Goal: Task Accomplishment & Management: Use online tool/utility

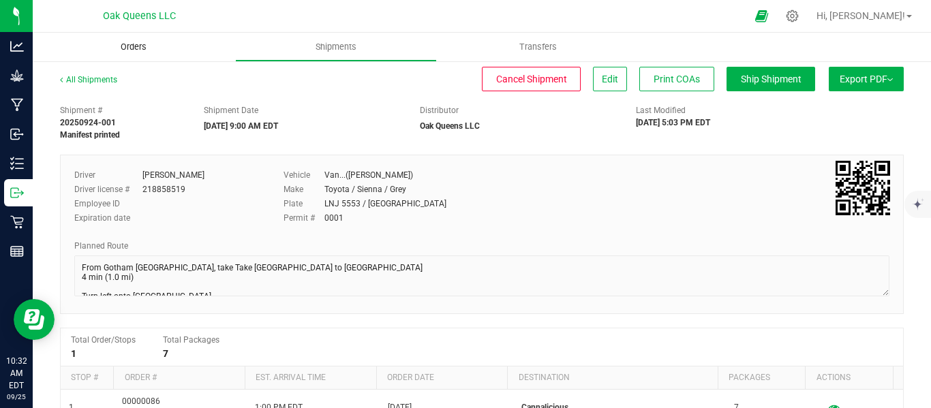
click at [132, 50] on span "Orders" at bounding box center [133, 47] width 63 height 12
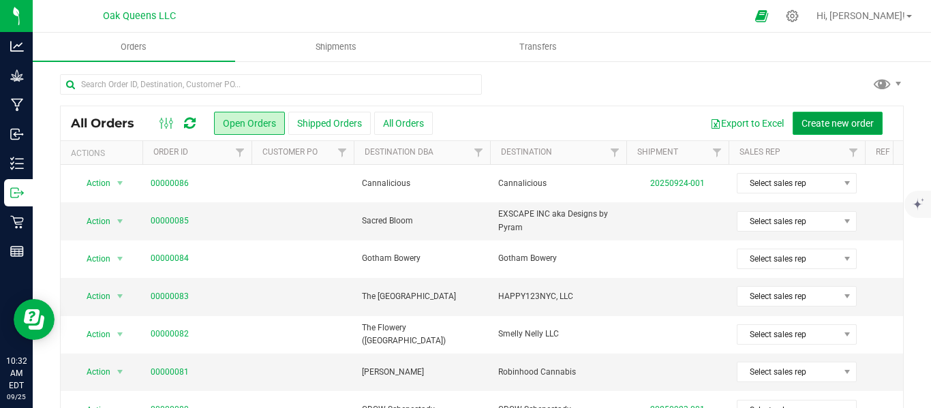
click at [809, 119] on span "Create new order" at bounding box center [838, 123] width 72 height 11
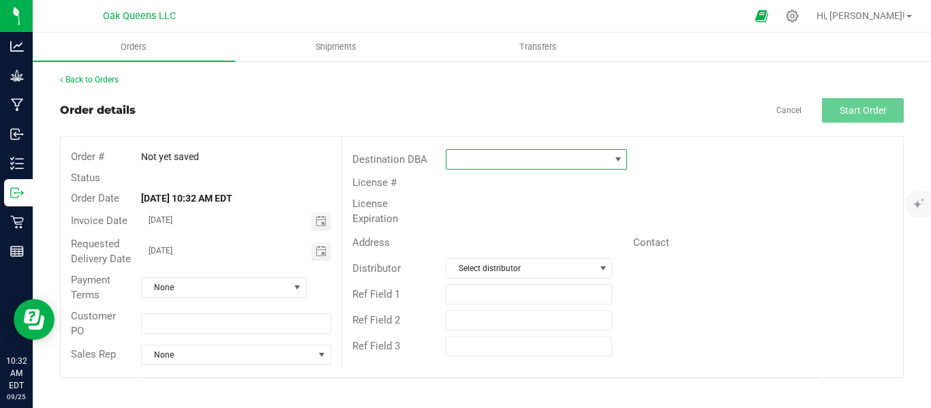
click at [590, 160] on span at bounding box center [528, 159] width 163 height 19
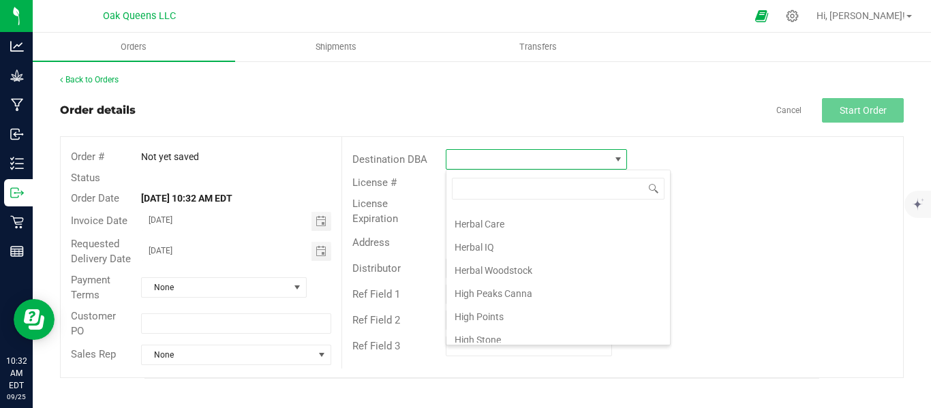
scroll to position [1023, 0]
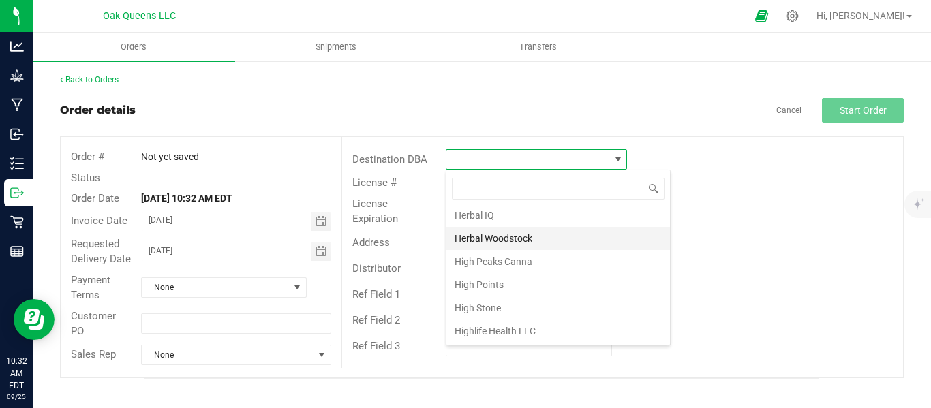
click at [506, 242] on li "Herbal Woodstock" at bounding box center [559, 238] width 224 height 23
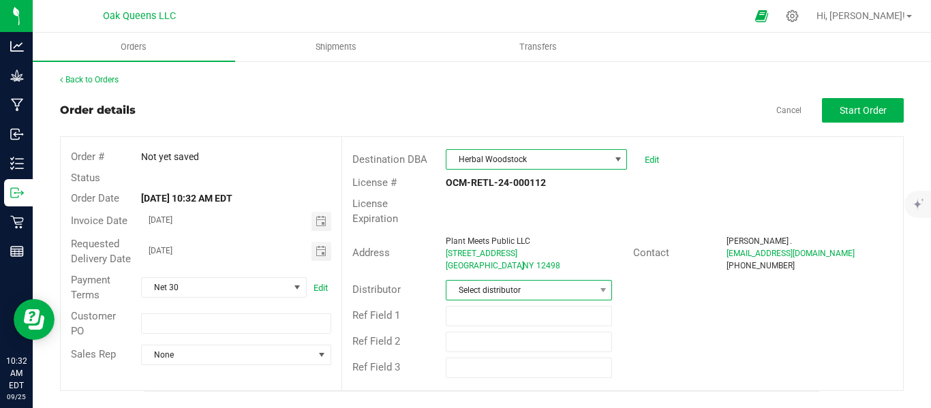
click at [480, 281] on span "Select distributor" at bounding box center [521, 290] width 148 height 19
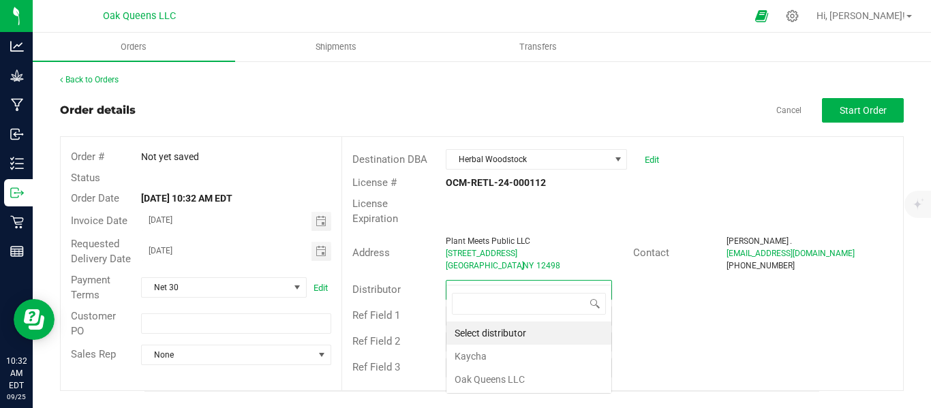
scroll to position [20, 167]
click at [476, 380] on li "Oak Queens LLC" at bounding box center [529, 379] width 165 height 23
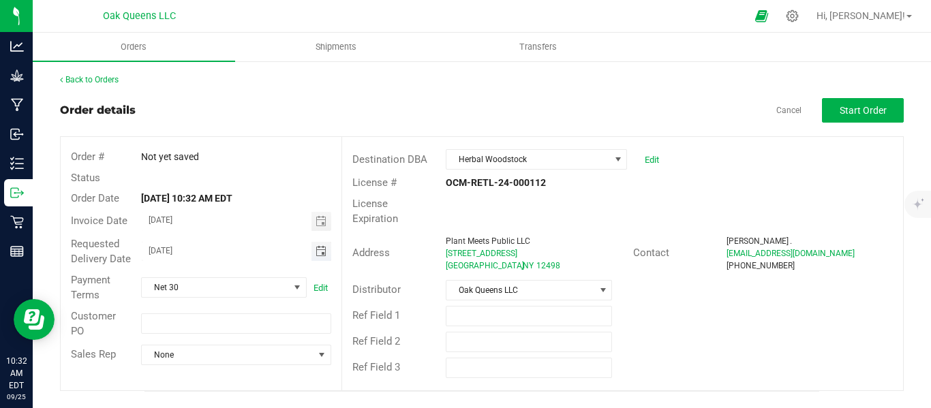
click at [166, 254] on input "[DATE]" at bounding box center [227, 250] width 170 height 17
type input "[DATE]"
click at [840, 114] on span "Start Order" at bounding box center [863, 110] width 47 height 11
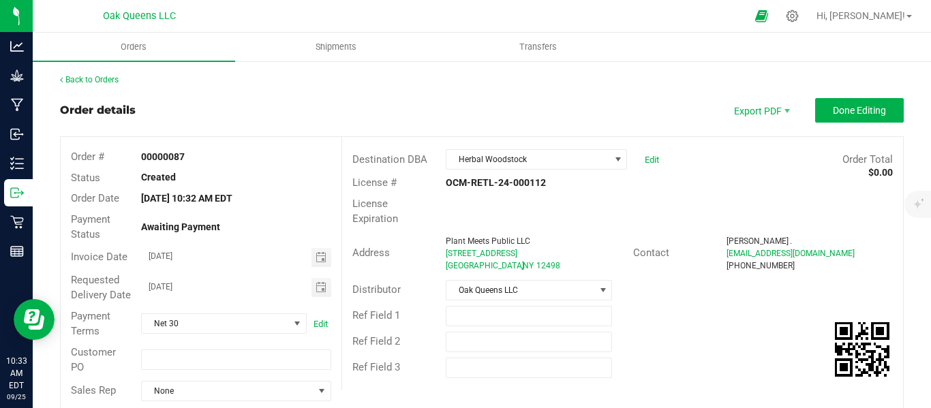
scroll to position [341, 0]
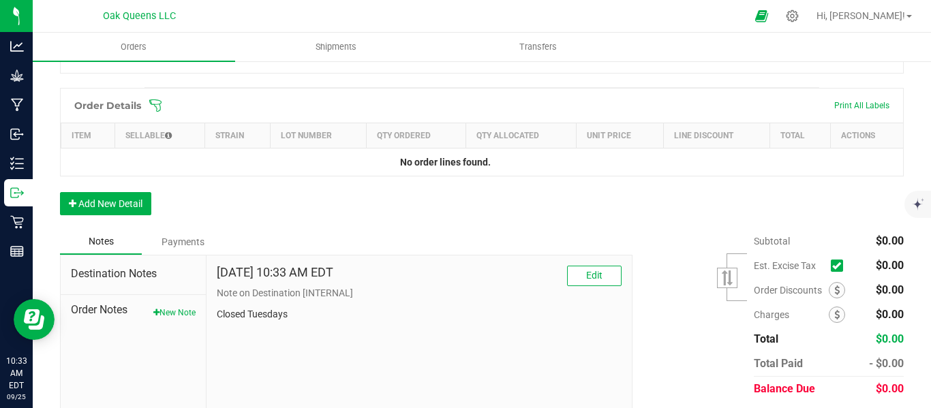
click at [147, 123] on div "Order Details Print All Labels" at bounding box center [482, 106] width 843 height 34
click at [156, 112] on icon at bounding box center [156, 106] width 14 height 14
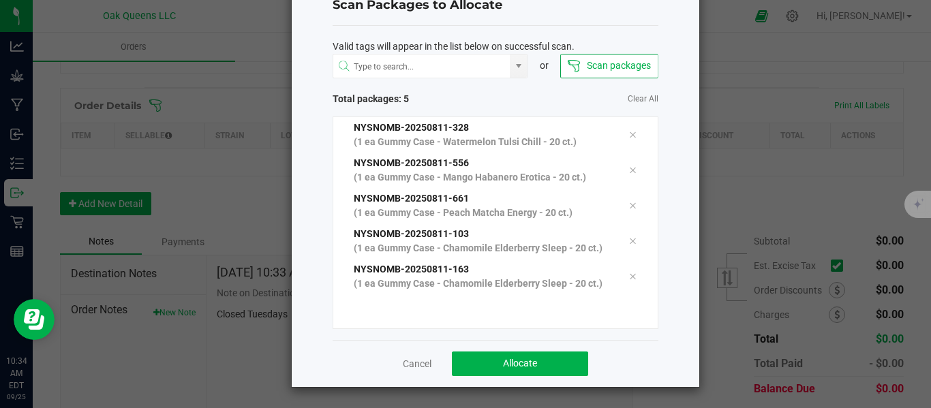
scroll to position [75, 0]
click at [483, 354] on button "Allocate" at bounding box center [520, 364] width 136 height 25
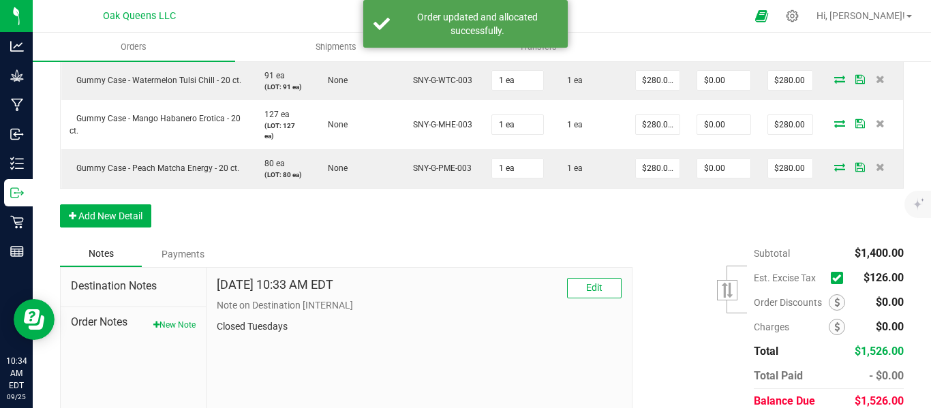
scroll to position [554, 0]
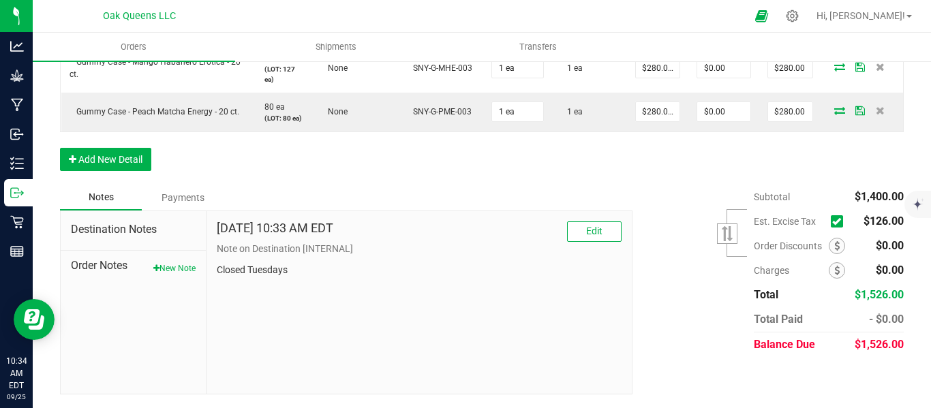
click at [832, 222] on icon at bounding box center [836, 222] width 9 height 0
click at [0, 0] on input "checkbox" at bounding box center [0, 0] width 0 height 0
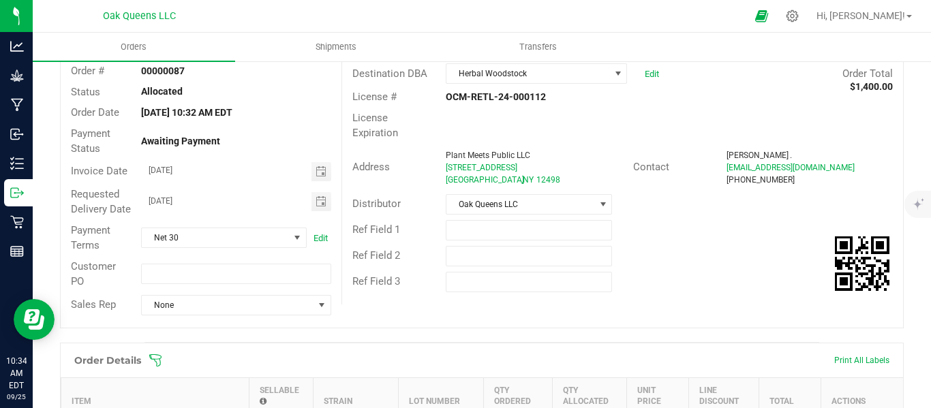
scroll to position [0, 0]
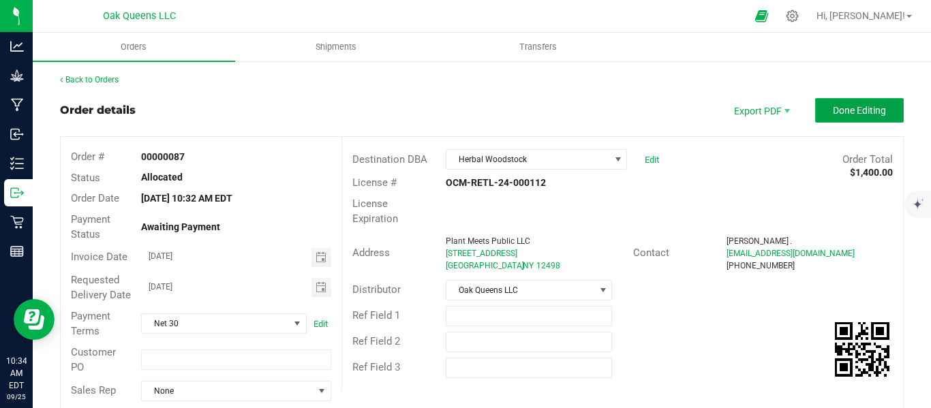
click at [847, 114] on span "Done Editing" at bounding box center [859, 110] width 53 height 11
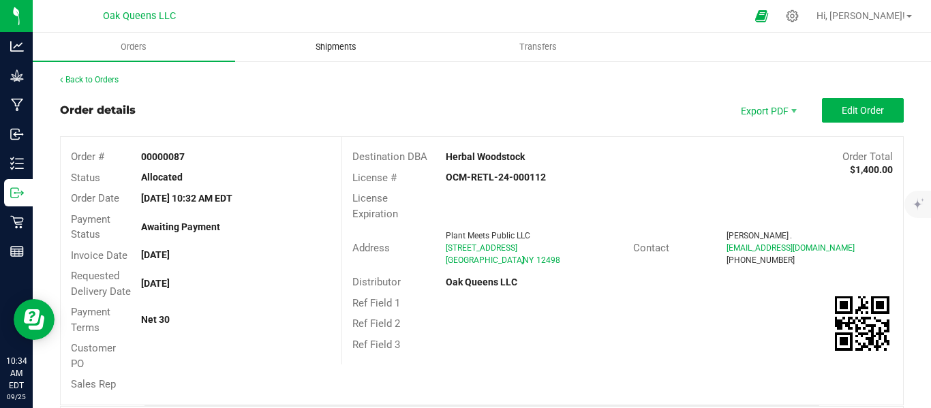
click at [316, 44] on span "Shipments" at bounding box center [336, 47] width 78 height 12
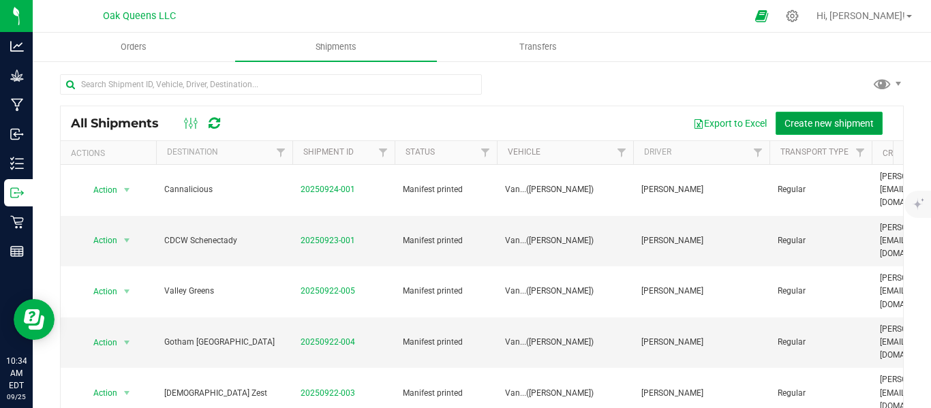
click at [823, 125] on span "Create new shipment" at bounding box center [829, 123] width 89 height 11
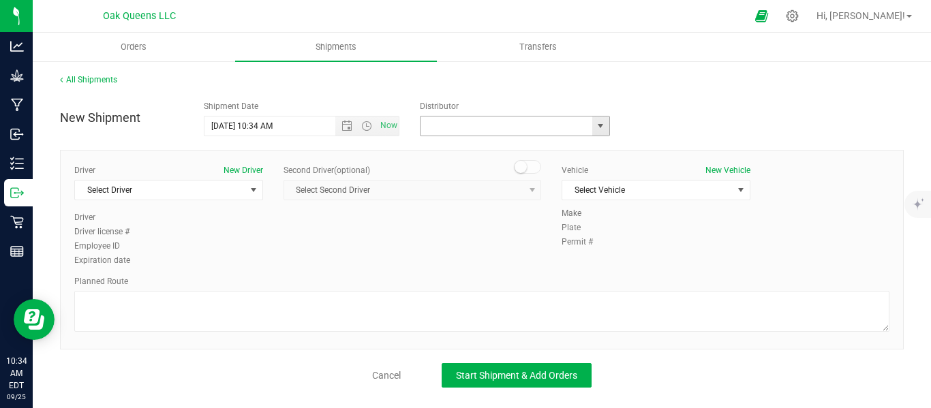
drag, startPoint x: 468, startPoint y: 134, endPoint x: 571, endPoint y: 140, distance: 103.1
click at [473, 134] on input "text" at bounding box center [504, 126] width 166 height 19
click at [609, 133] on span "select" at bounding box center [600, 126] width 17 height 19
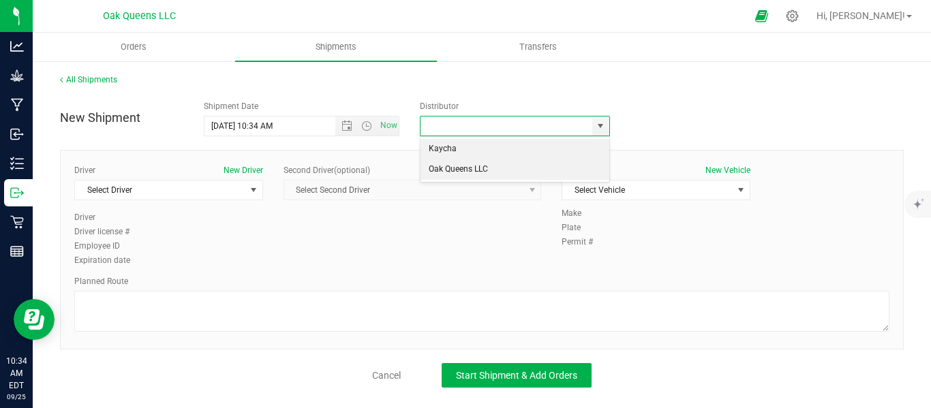
click at [464, 165] on li "Oak Queens LLC" at bounding box center [515, 170] width 188 height 20
type input "Oak Queens LLC"
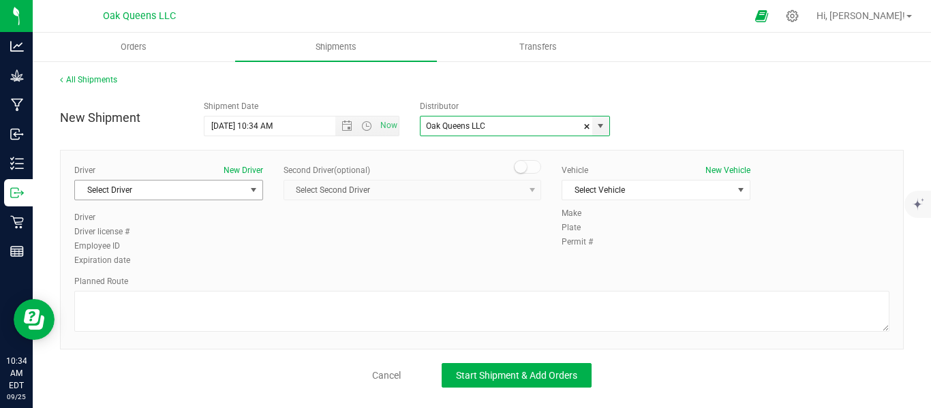
click at [257, 189] on span "select" at bounding box center [253, 190] width 11 height 11
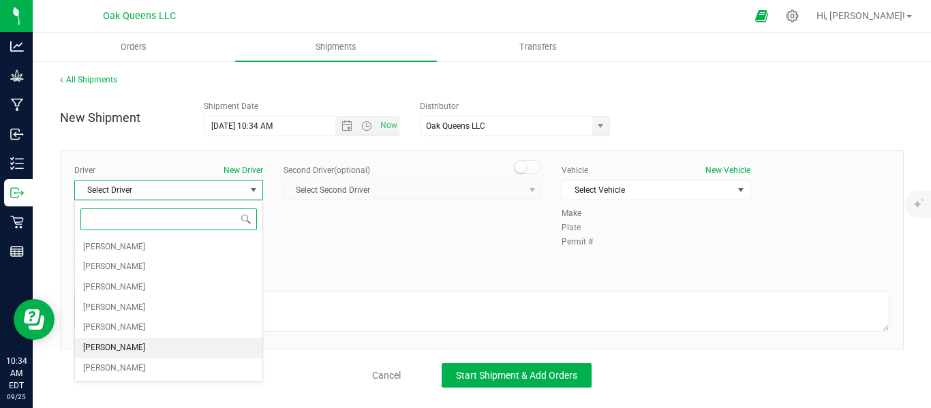
click at [127, 343] on span "[PERSON_NAME]" at bounding box center [114, 348] width 62 height 18
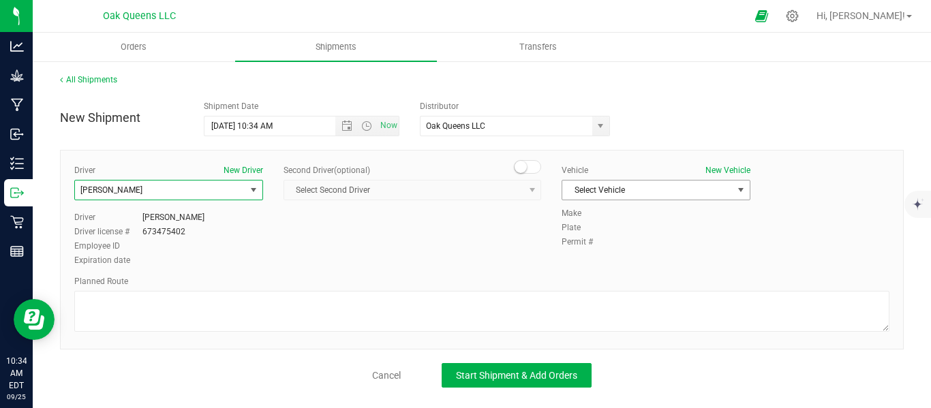
click at [594, 183] on span "Select Vehicle" at bounding box center [647, 190] width 170 height 19
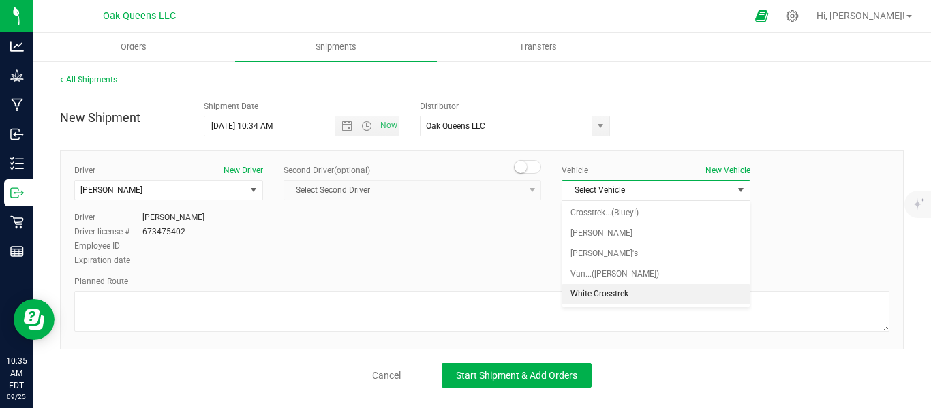
click at [609, 293] on li "White Crosstrek" at bounding box center [655, 294] width 187 height 20
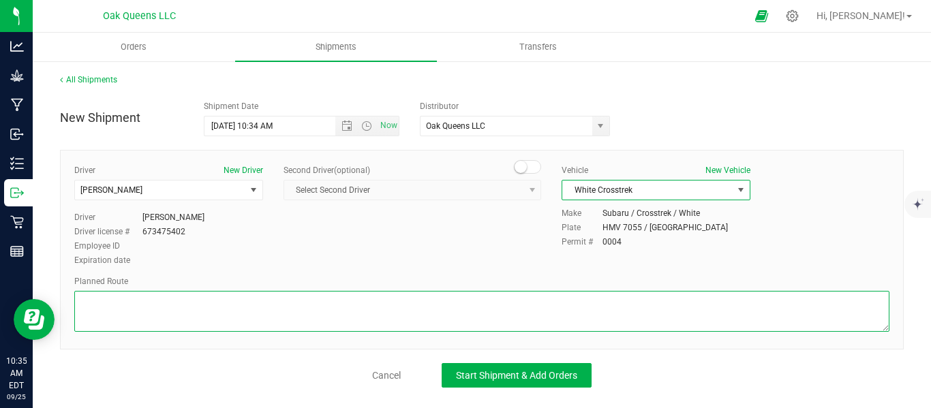
click at [287, 307] on textarea at bounding box center [481, 311] width 815 height 41
type textarea "t"
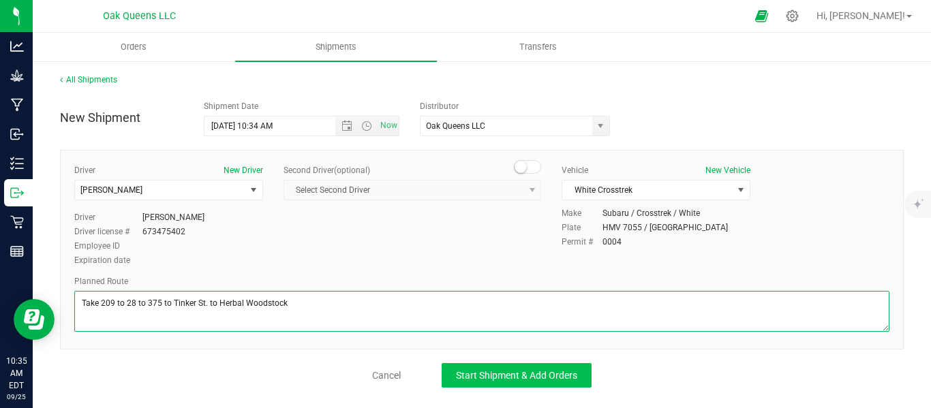
type textarea "Take 209 to 28 to 375 to Tinker St. to Herbal Woodstock"
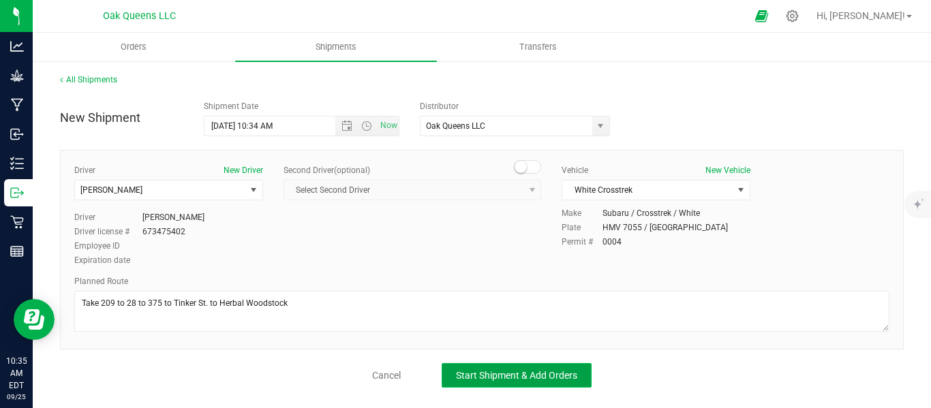
click at [469, 384] on button "Start Shipment & Add Orders" at bounding box center [517, 375] width 150 height 25
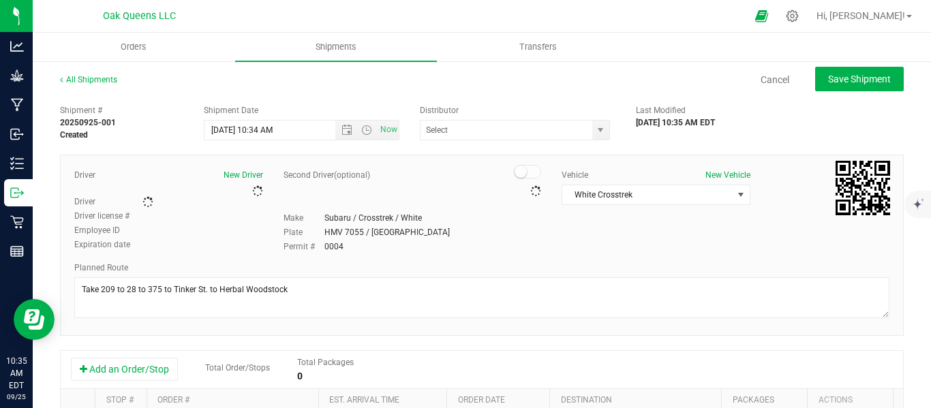
type input "Oak Queens LLC"
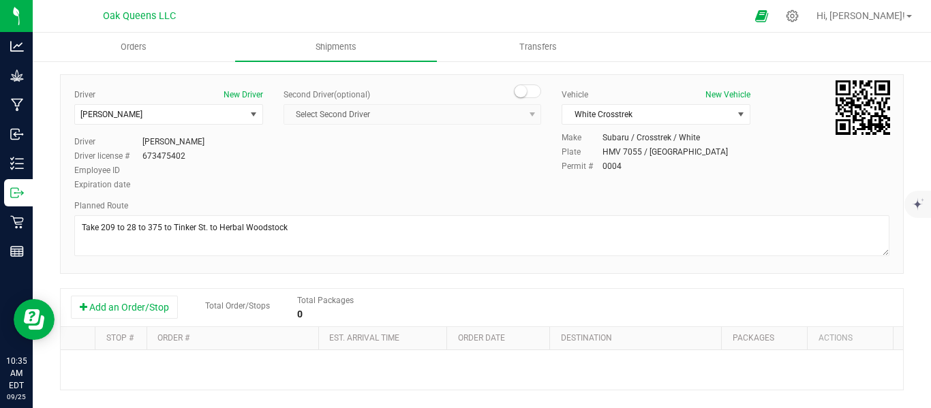
scroll to position [114, 0]
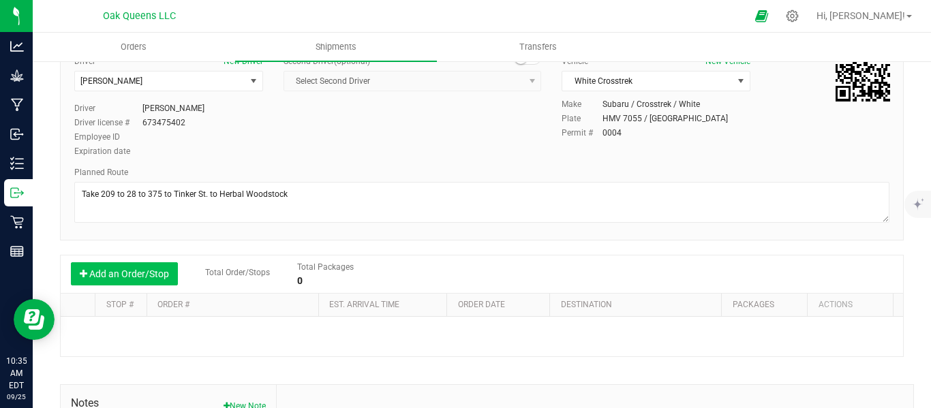
click at [142, 268] on button "Add an Order/Stop" at bounding box center [124, 273] width 107 height 23
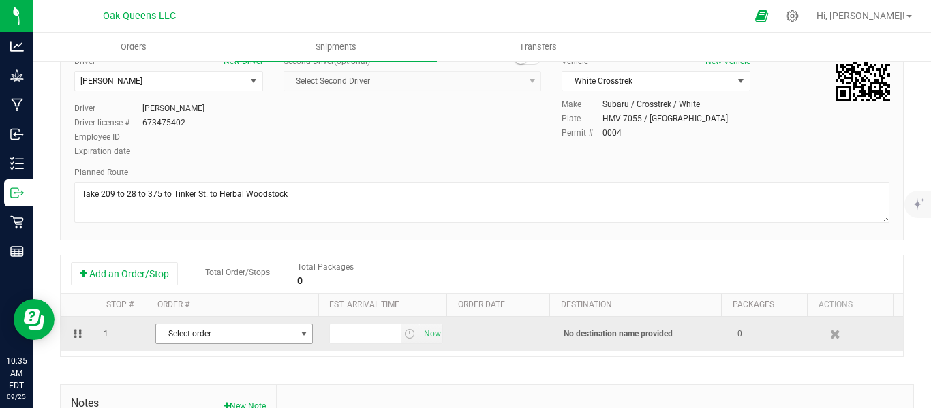
click at [208, 334] on span "Select order" at bounding box center [225, 333] width 139 height 19
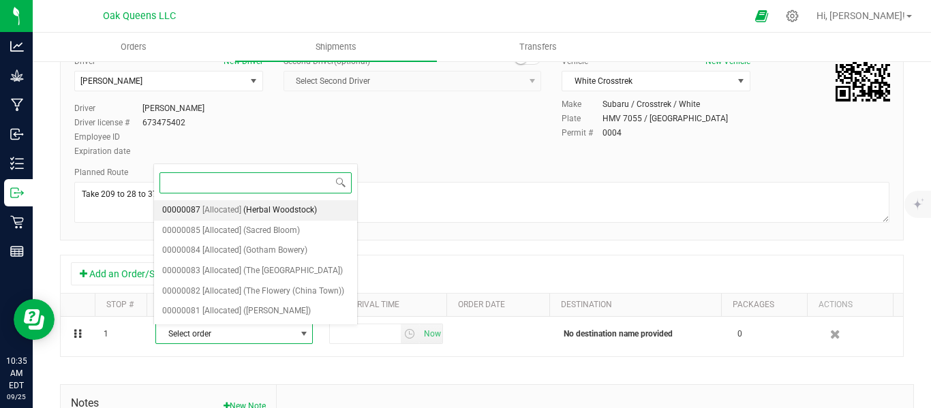
click at [234, 206] on span "[Allocated]" at bounding box center [221, 211] width 39 height 18
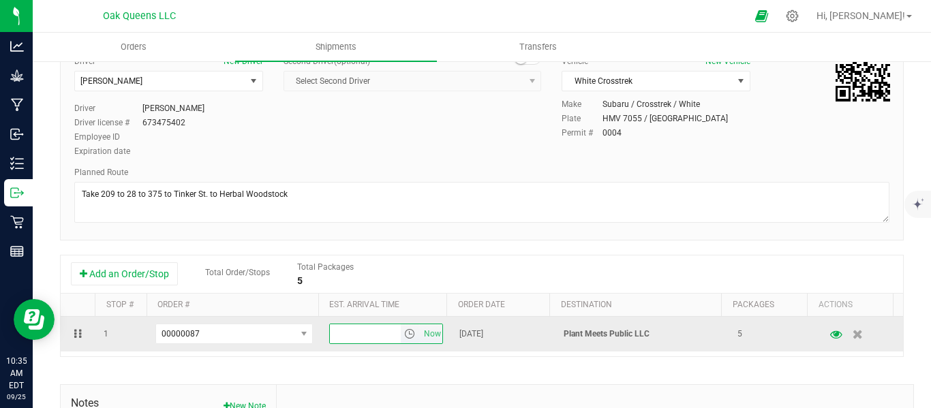
click at [363, 335] on input "text" at bounding box center [365, 333] width 70 height 19
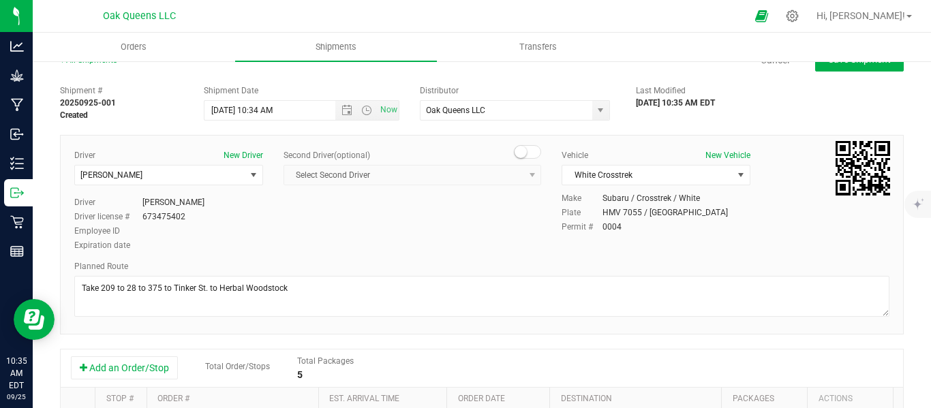
scroll to position [0, 0]
